Goal: Information Seeking & Learning: Learn about a topic

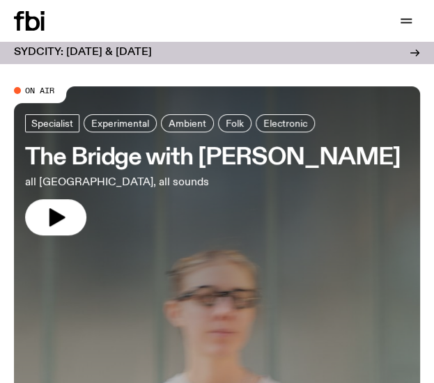
click at [170, 55] on div "SYDCITY: [DATE] & [DATE]" at bounding box center [113, 52] width 198 height 11
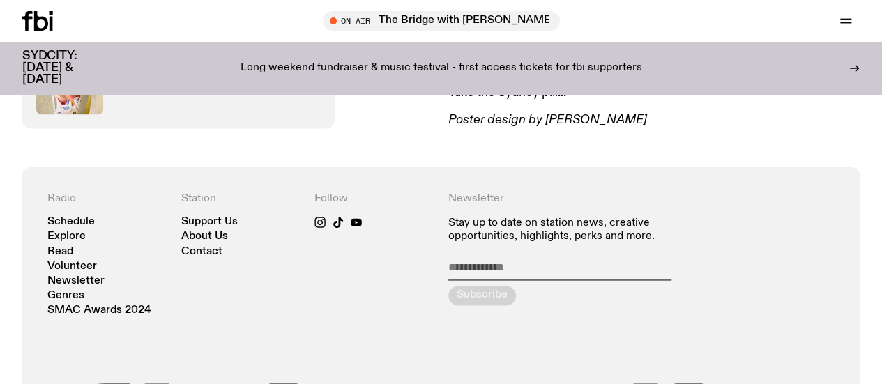
scroll to position [896, 0]
click at [0, 0] on link "Read" at bounding box center [0, 0] width 0 height 0
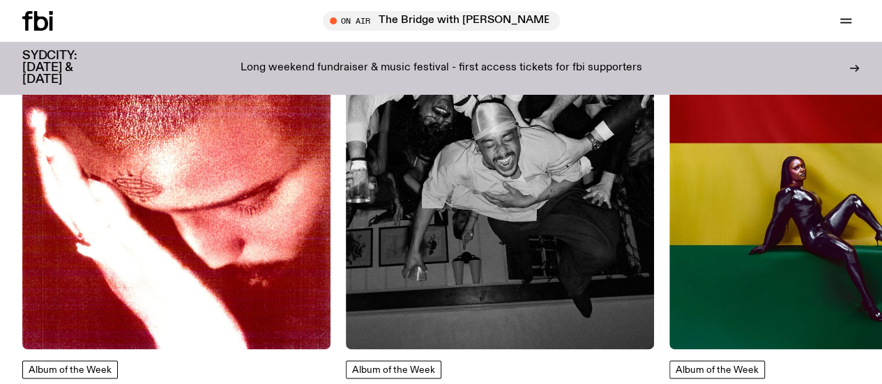
scroll to position [686, 0]
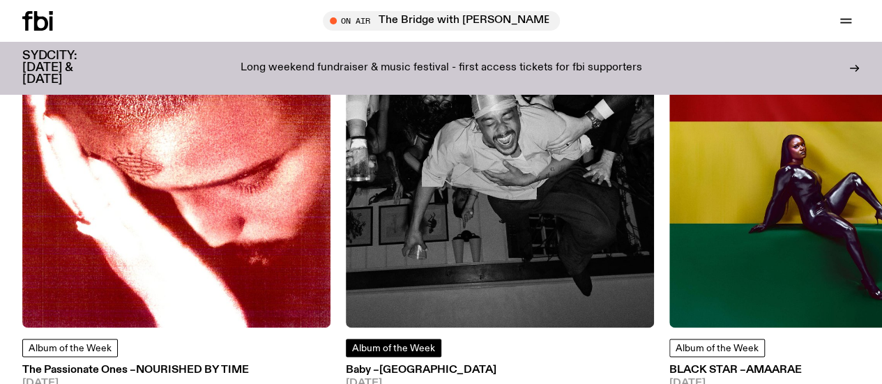
click at [400, 353] on span "Album of the Week" at bounding box center [393, 349] width 83 height 10
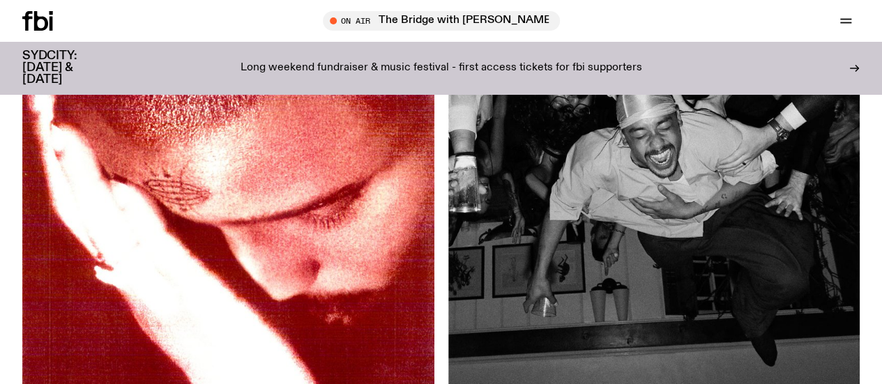
scroll to position [201, 0]
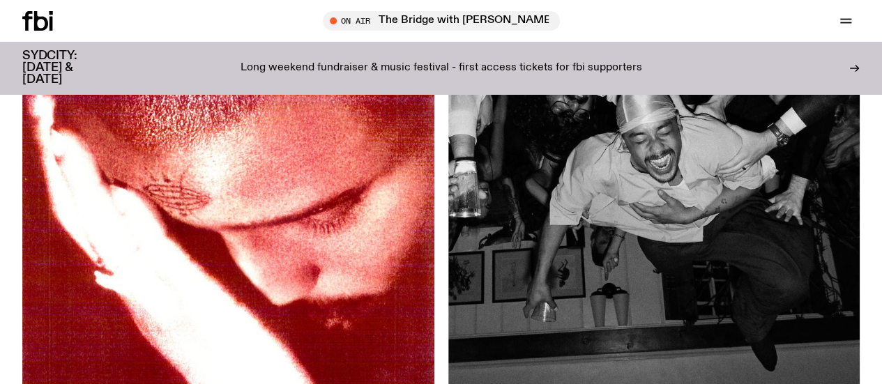
click at [36, 26] on icon at bounding box center [41, 21] width 14 height 20
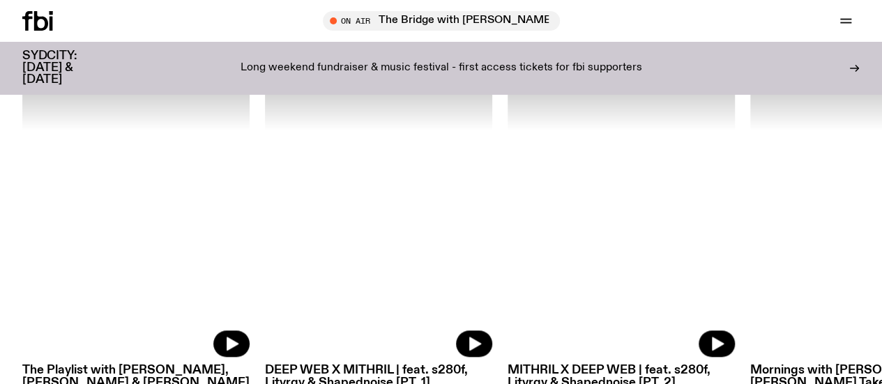
scroll to position [606, 0]
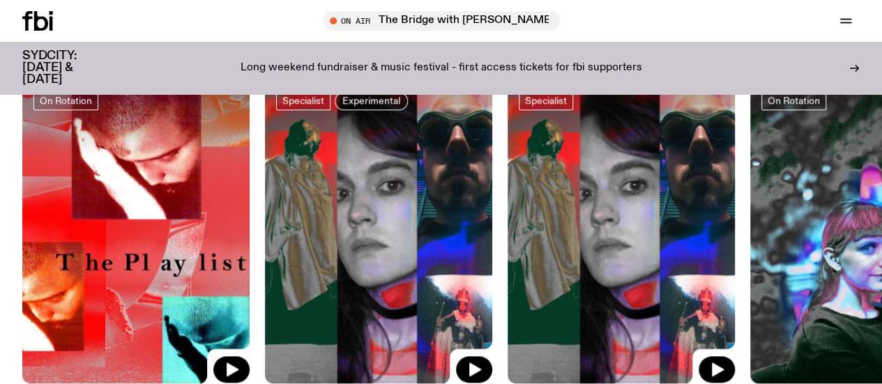
click at [0, 0] on link "Explore" at bounding box center [0, 0] width 0 height 0
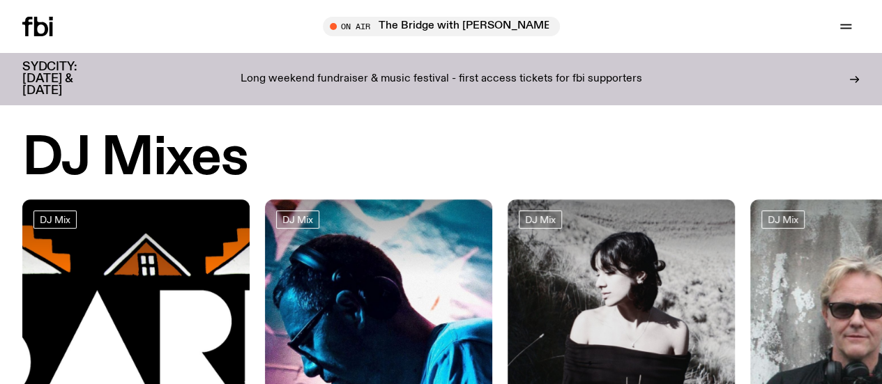
click at [0, 0] on link "Read" at bounding box center [0, 0] width 0 height 0
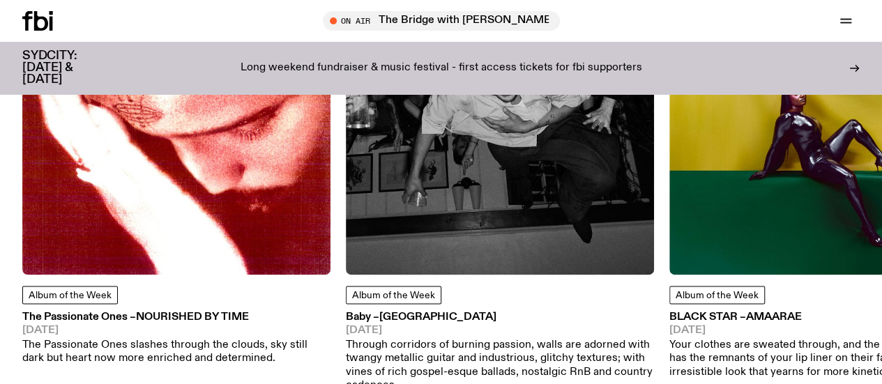
scroll to position [756, 0]
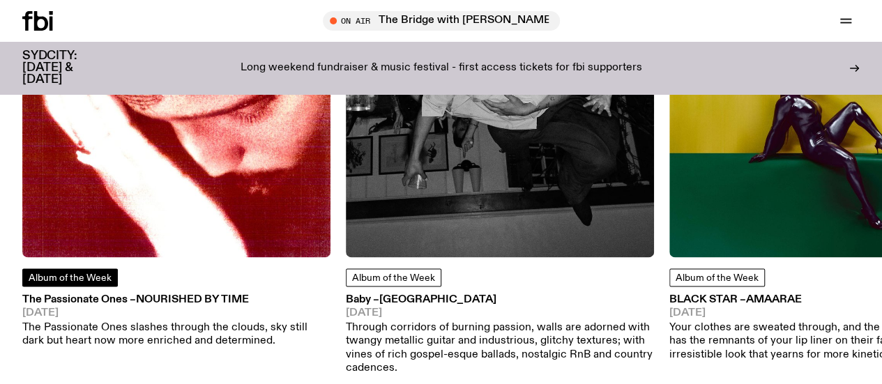
click at [81, 283] on span "Album of the Week" at bounding box center [70, 278] width 83 height 10
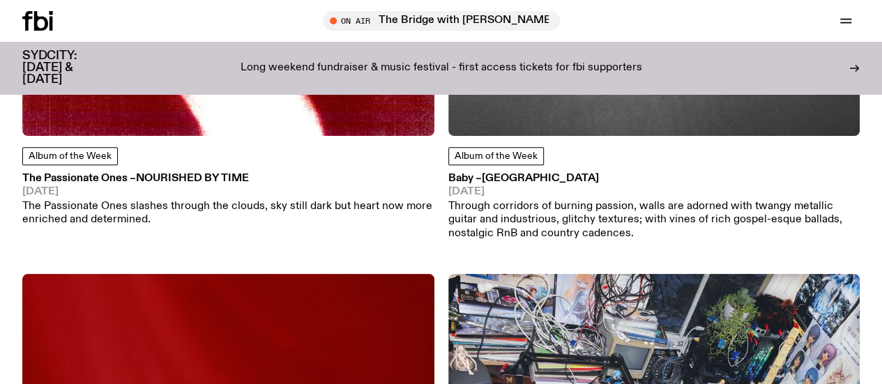
scroll to position [687, 0]
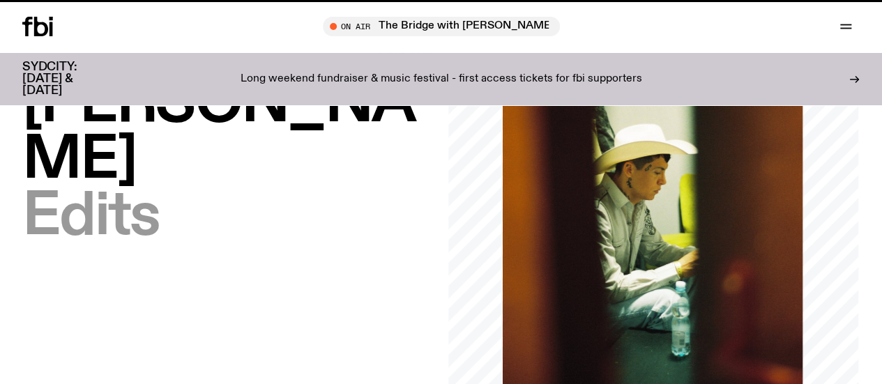
scroll to position [417, 0]
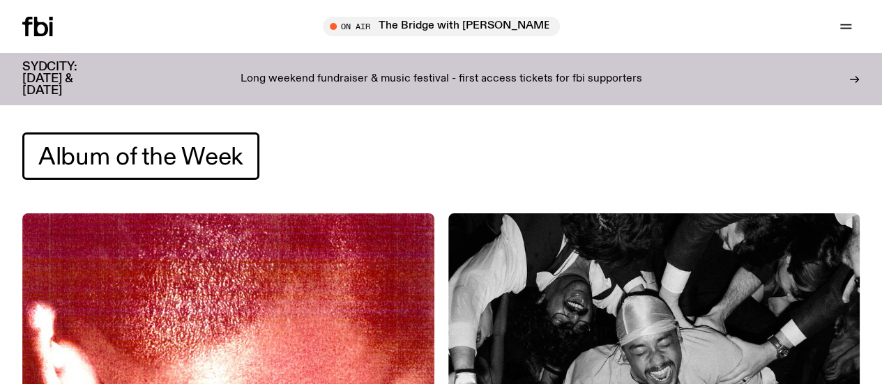
click at [29, 29] on icon at bounding box center [27, 27] width 10 height 20
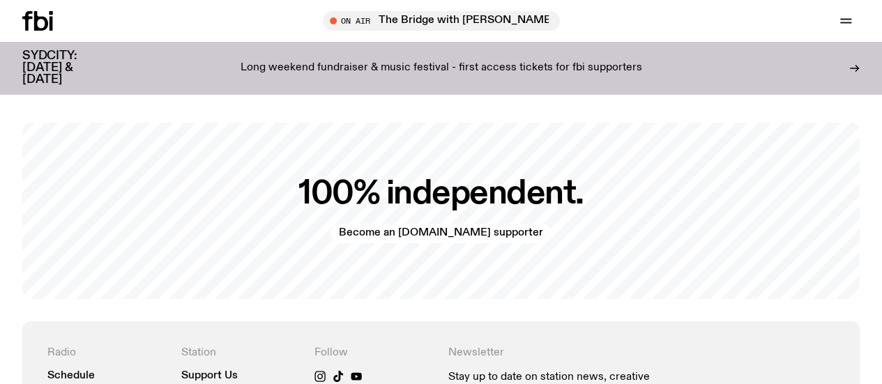
scroll to position [2847, 0]
